Goal: Task Accomplishment & Management: Manage account settings

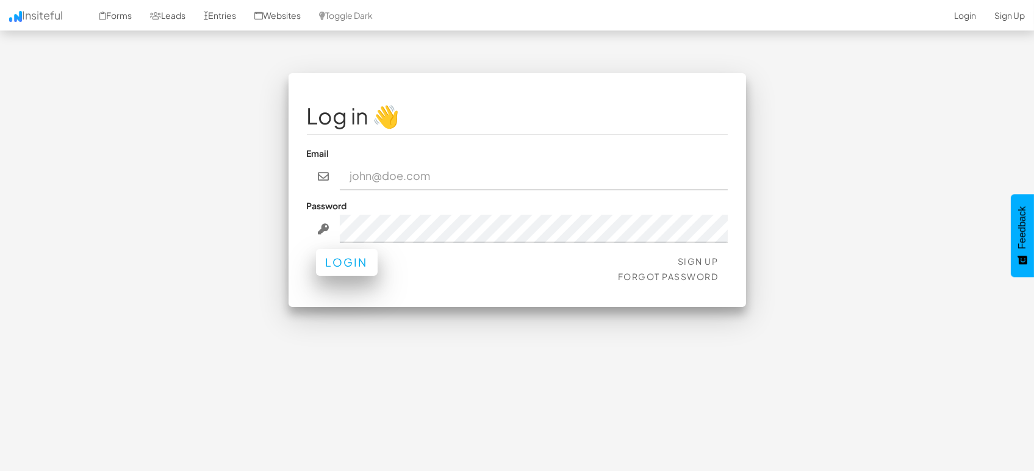
type input "[EMAIL_ADDRESS][DOMAIN_NAME]"
click at [353, 260] on button "Login" at bounding box center [347, 262] width 62 height 27
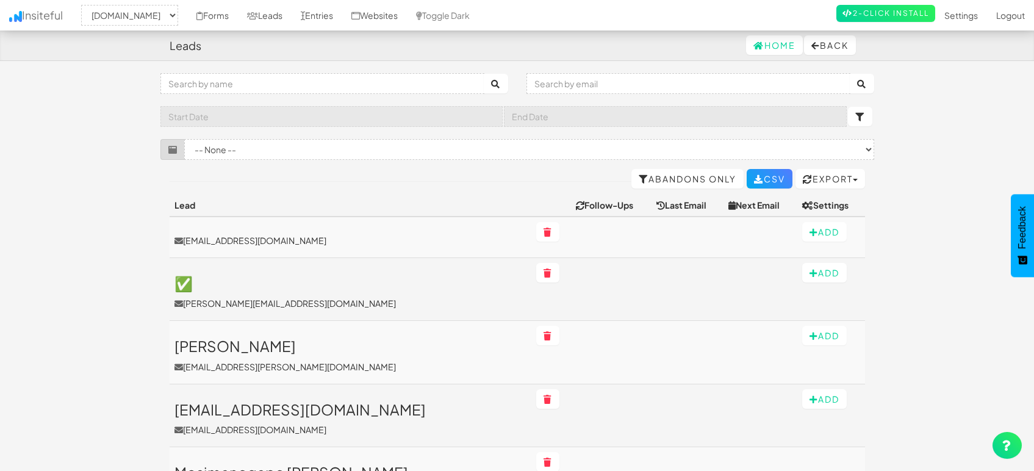
select select "1505"
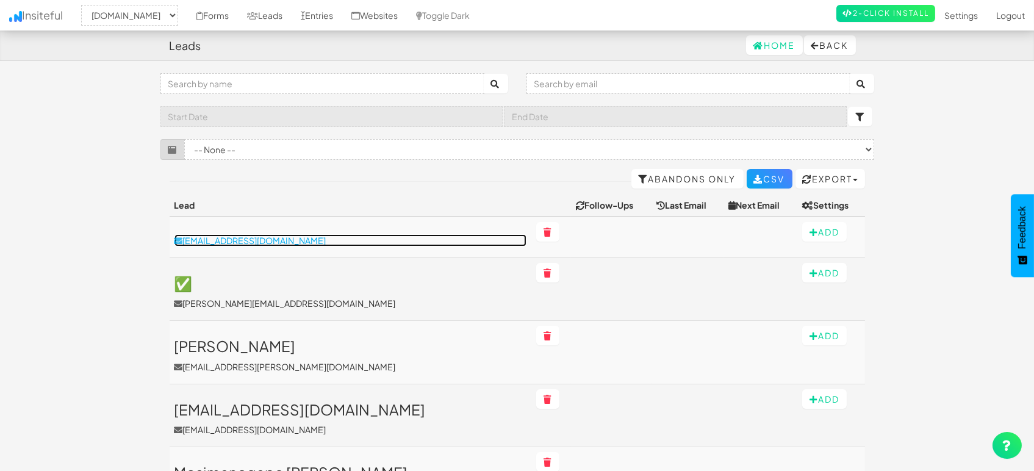
click at [265, 238] on p "[EMAIL_ADDRESS][DOMAIN_NAME]" at bounding box center [351, 240] width 352 height 12
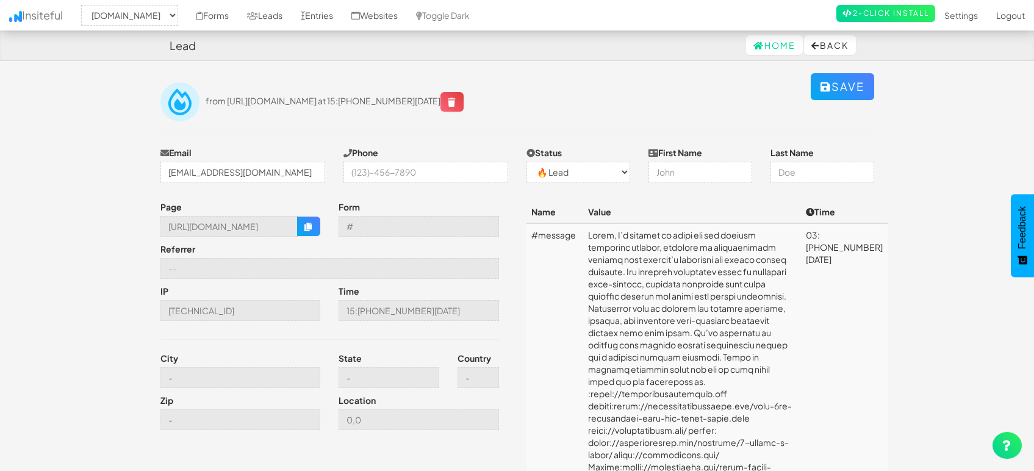
select select "1505"
select select "0"
click at [270, 14] on link "Leads" at bounding box center [265, 15] width 54 height 31
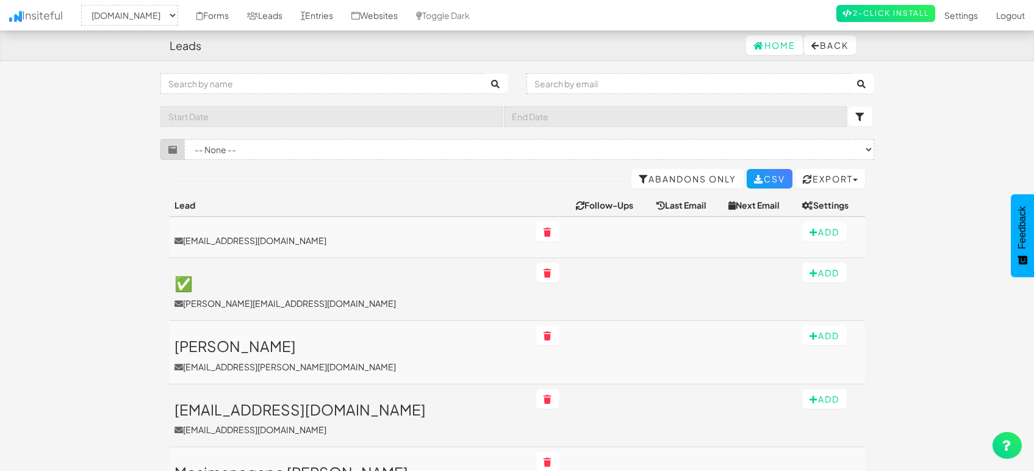
select select "1505"
click at [325, 14] on link "Entries" at bounding box center [317, 15] width 51 height 31
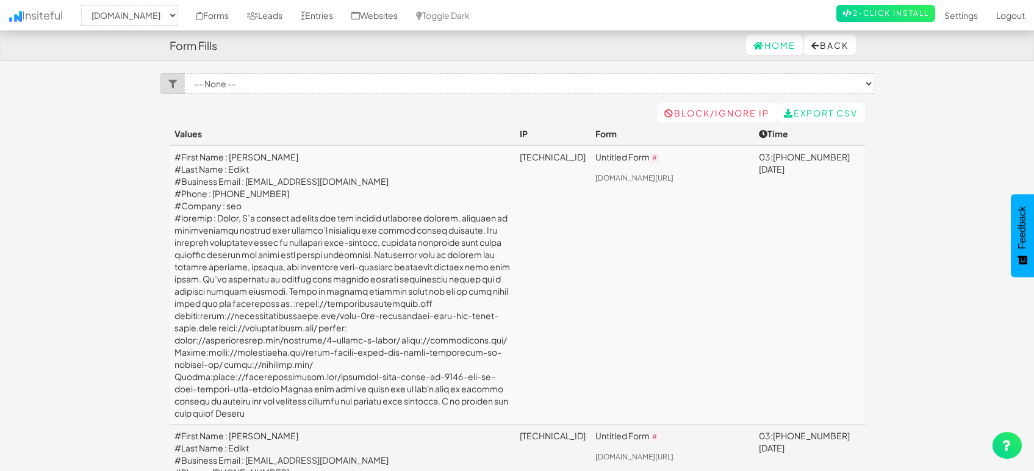
select select "1505"
click at [273, 206] on td "#First Name : Ben #Last Name : Edikt #Business Email : benediktborisceo@gmail.c…" at bounding box center [343, 285] width 346 height 280
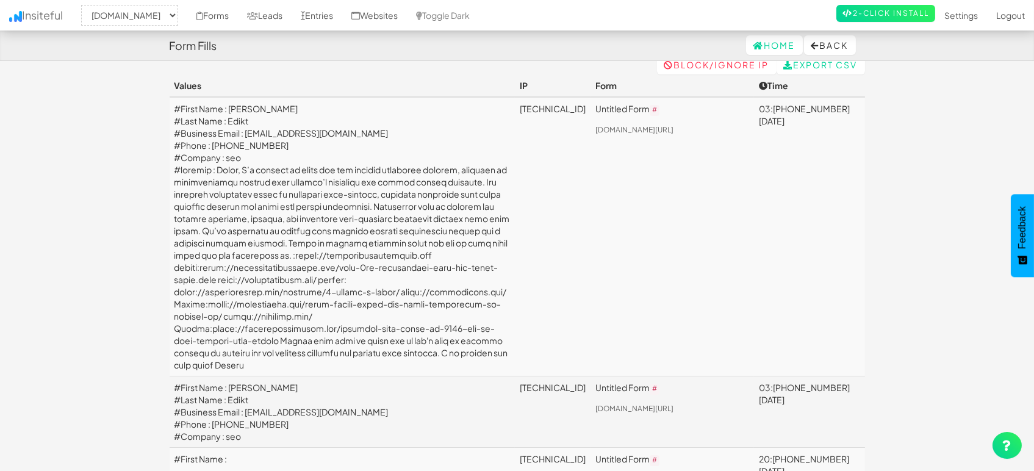
scroll to position [68, 0]
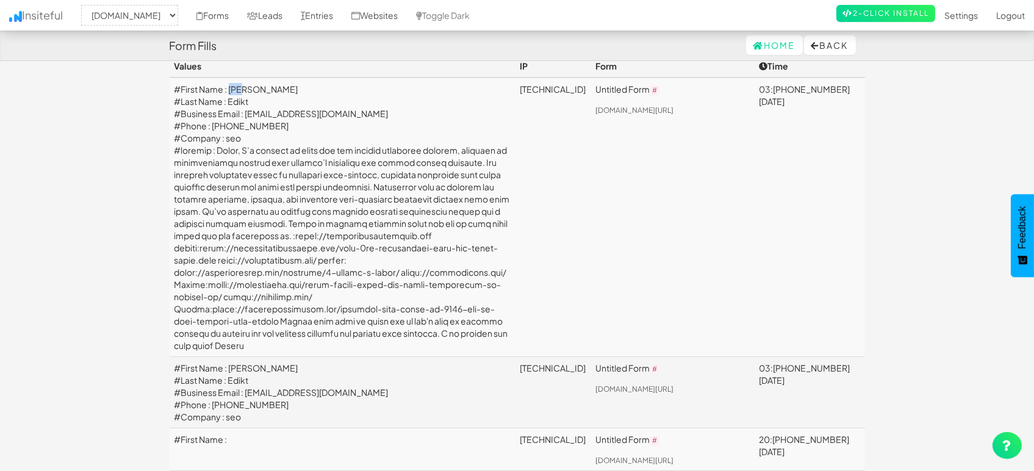
click at [248, 90] on td "#First Name : Ben #Last Name : Edikt #Business Email : benediktborisceo@gmail.c…" at bounding box center [343, 218] width 346 height 280
copy td "Ben"
drag, startPoint x: 255, startPoint y: 101, endPoint x: 231, endPoint y: 97, distance: 24.2
click at [231, 97] on td "#First Name : Ben #Last Name : Edikt #Business Email : benediktborisceo@gmail.c…" at bounding box center [343, 218] width 346 height 280
copy td "Edikt"
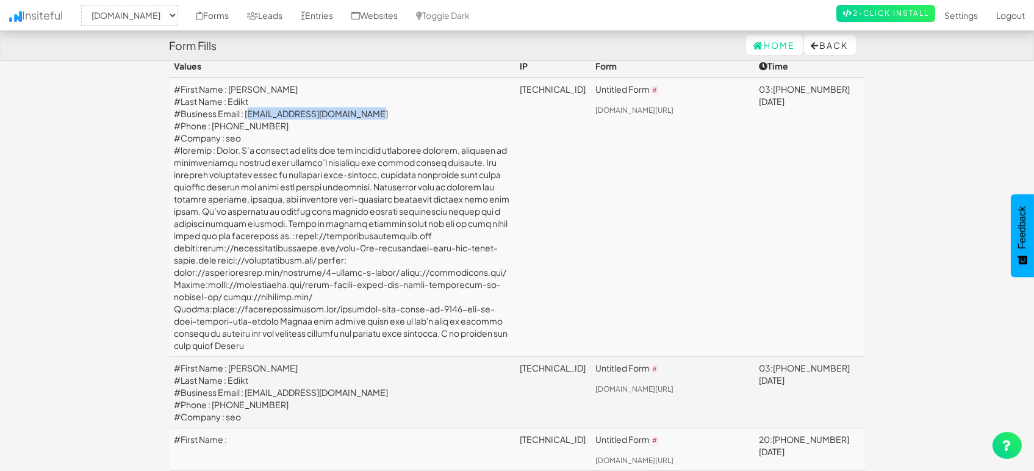
drag, startPoint x: 368, startPoint y: 111, endPoint x: 245, endPoint y: 116, distance: 122.8
click at [245, 116] on td "#First Name : Ben #Last Name : Edikt #Business Email : benediktborisceo@gmail.c…" at bounding box center [343, 218] width 346 height 280
copy td "benediktborisceo@gmail.com"
drag, startPoint x: 280, startPoint y: 131, endPoint x: 212, endPoint y: 126, distance: 68.0
click at [212, 126] on td "#First Name : Ben #Last Name : Edikt #Business Email : benediktborisceo@gmail.c…" at bounding box center [343, 218] width 346 height 280
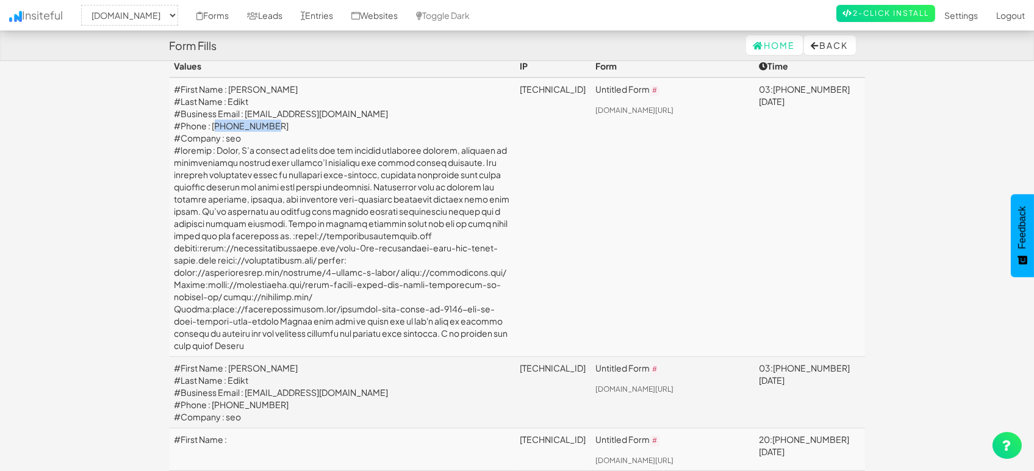
copy td "03020406118"
click at [264, 155] on td "#First Name : Ben #Last Name : Edikt #Business Email : benediktborisceo@gmail.c…" at bounding box center [343, 218] width 346 height 280
drag, startPoint x: 250, startPoint y: 143, endPoint x: 227, endPoint y: 140, distance: 23.3
click at [227, 140] on td "#First Name : Ben #Last Name : Edikt #Business Email : benediktborisceo@gmail.c…" at bounding box center [343, 218] width 346 height 280
copy td "seo"
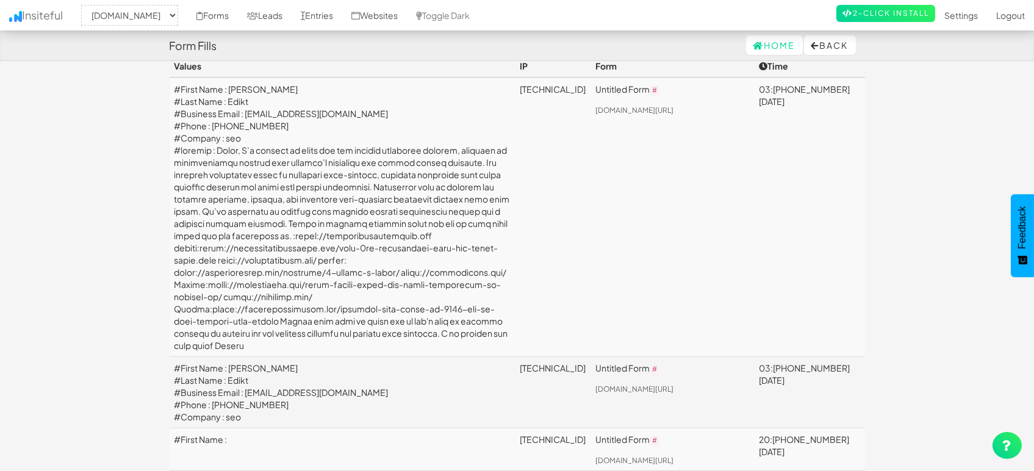
click at [239, 221] on td "#First Name : Ben #Last Name : Edikt #Business Email : benediktborisceo@gmail.c…" at bounding box center [343, 218] width 346 height 280
drag, startPoint x: 224, startPoint y: 392, endPoint x: 223, endPoint y: 152, distance: 240.4
click at [223, 152] on td "#First Name : Ben #Last Name : Edikt #Business Email : benediktborisceo@gmail.c…" at bounding box center [343, 218] width 346 height 280
copy td "Hello, I’m pleased to offer you our premium backlinks service, designed to sign…"
click at [261, 10] on link "Leads" at bounding box center [265, 15] width 54 height 31
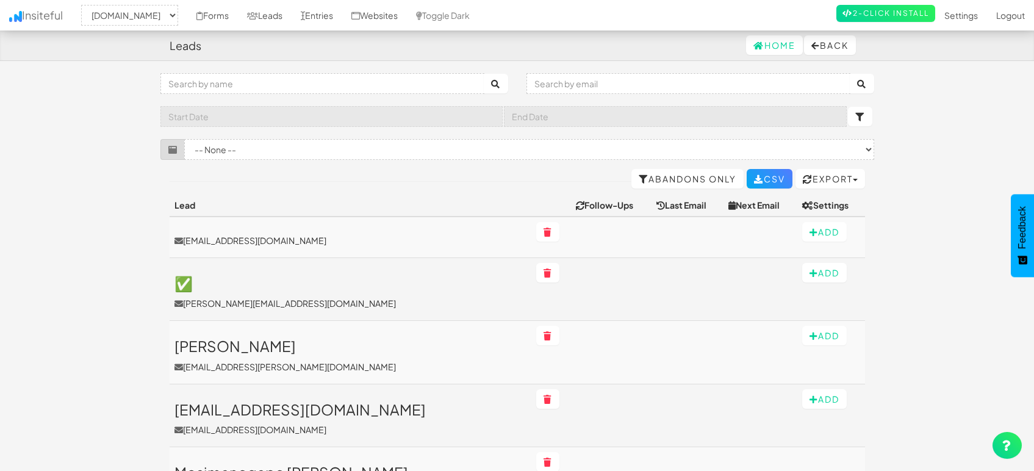
select select "1505"
click at [315, 15] on link "Entries" at bounding box center [317, 15] width 51 height 31
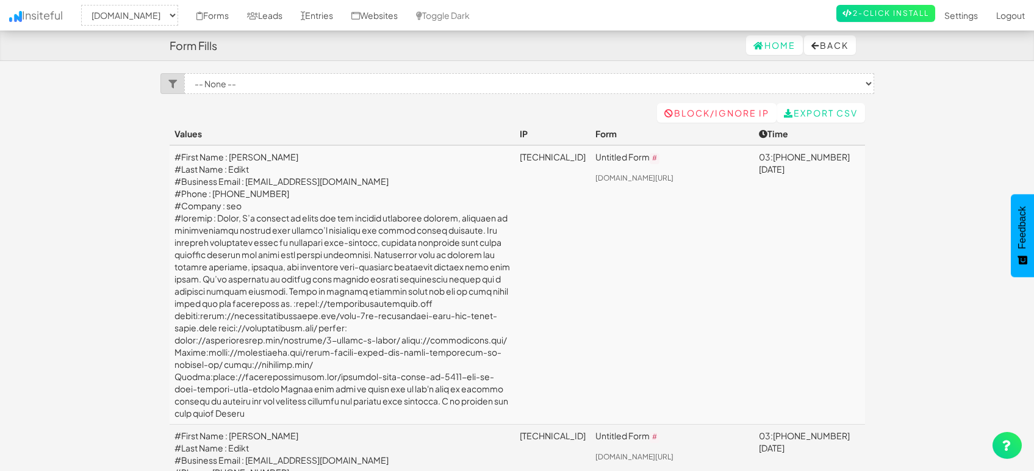
select select "1505"
click at [270, 10] on link "Leads" at bounding box center [265, 15] width 54 height 31
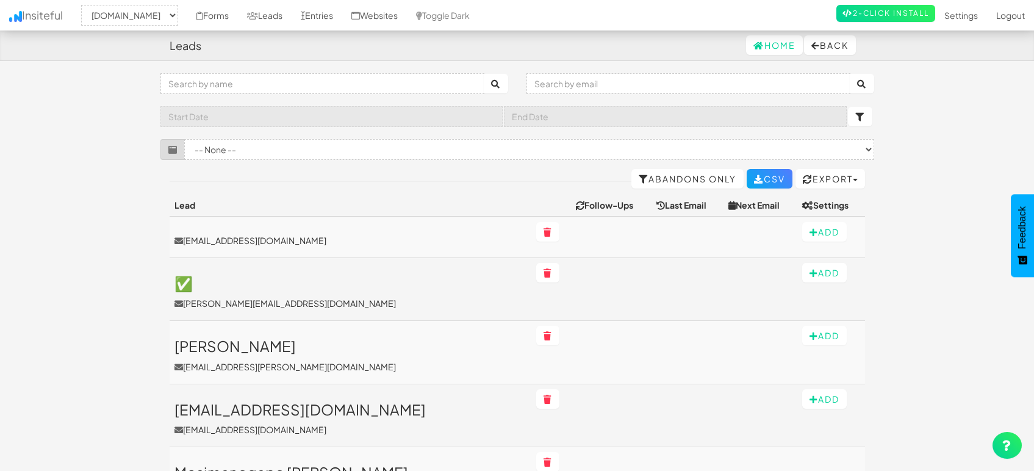
select select "1505"
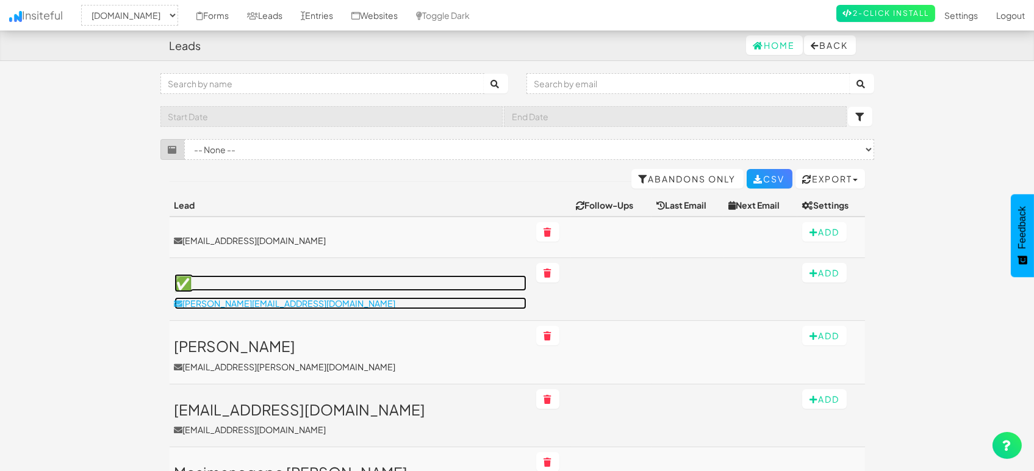
click at [252, 303] on p "[PERSON_NAME][EMAIL_ADDRESS][DOMAIN_NAME]" at bounding box center [351, 303] width 352 height 12
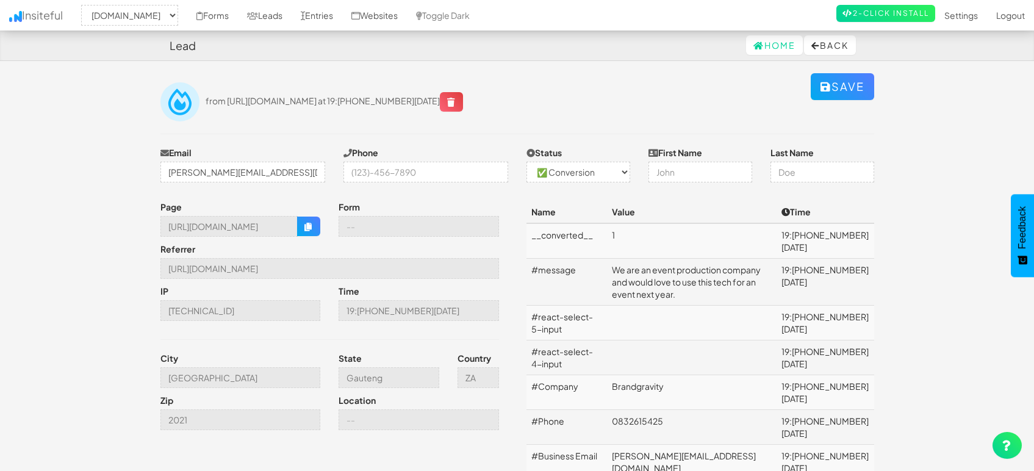
select select "1505"
select select "1"
click at [272, 16] on link "Leads" at bounding box center [265, 15] width 54 height 31
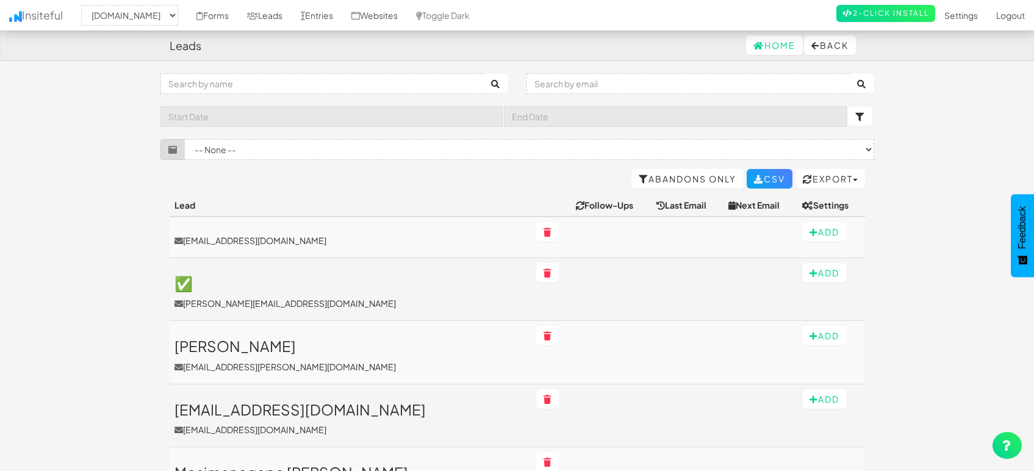
select select "1505"
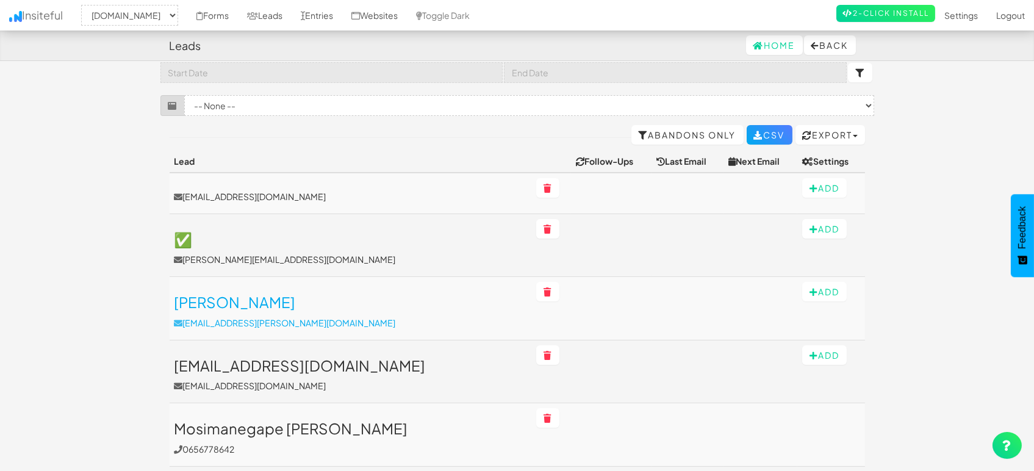
scroll to position [68, 0]
